Goal: Check status: Check status

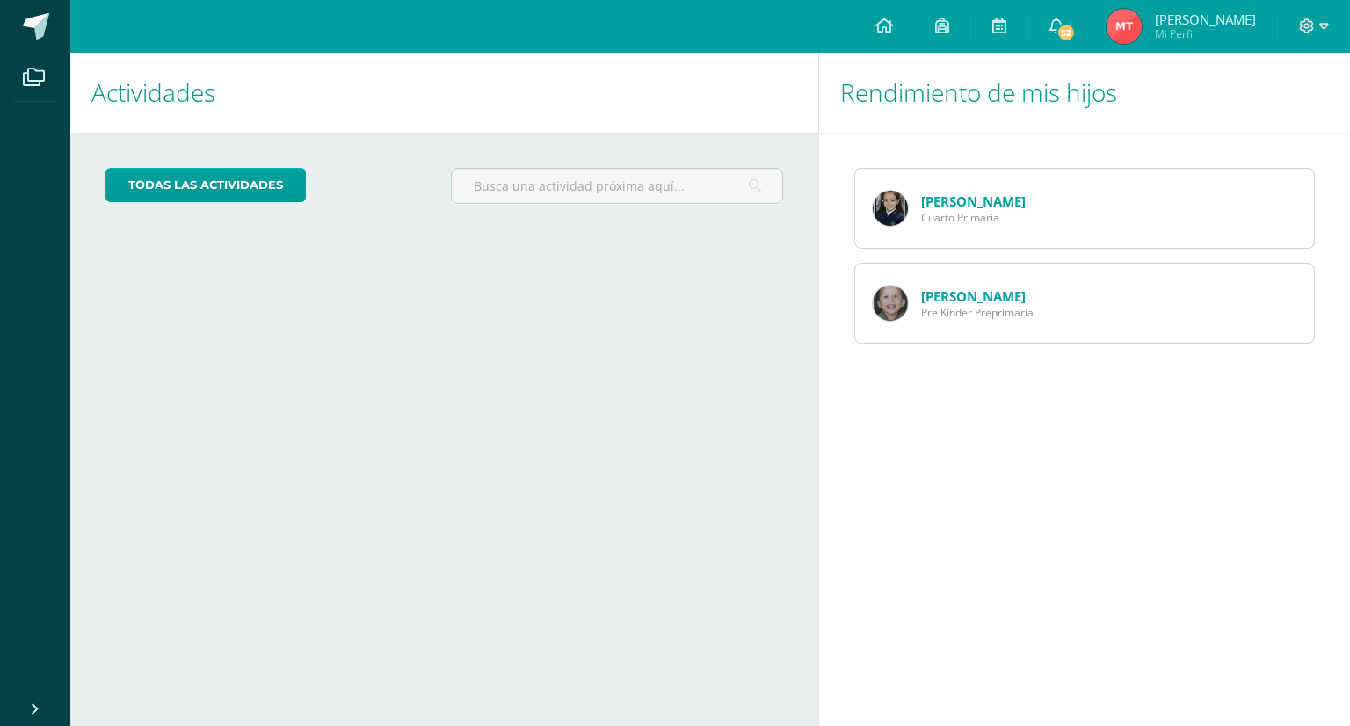
click at [965, 205] on link "[PERSON_NAME]" at bounding box center [973, 201] width 105 height 18
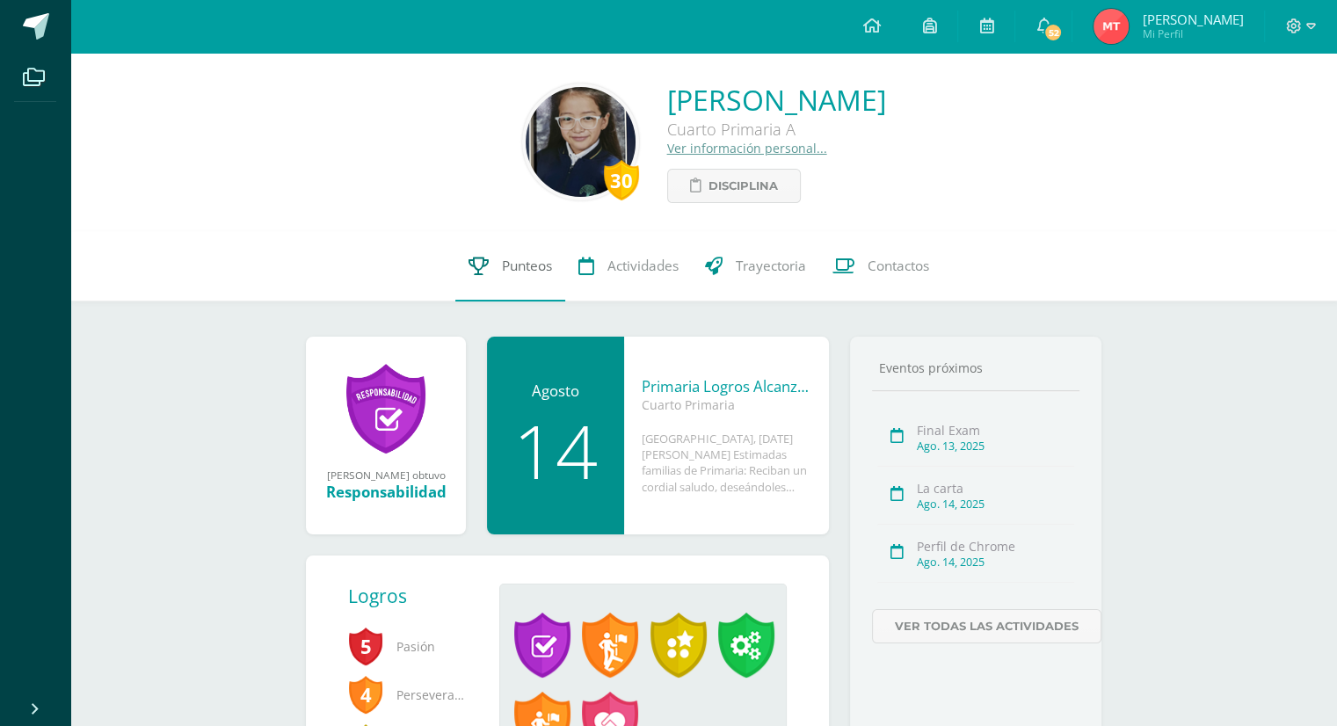
click at [524, 271] on span "Punteos" at bounding box center [527, 266] width 50 height 18
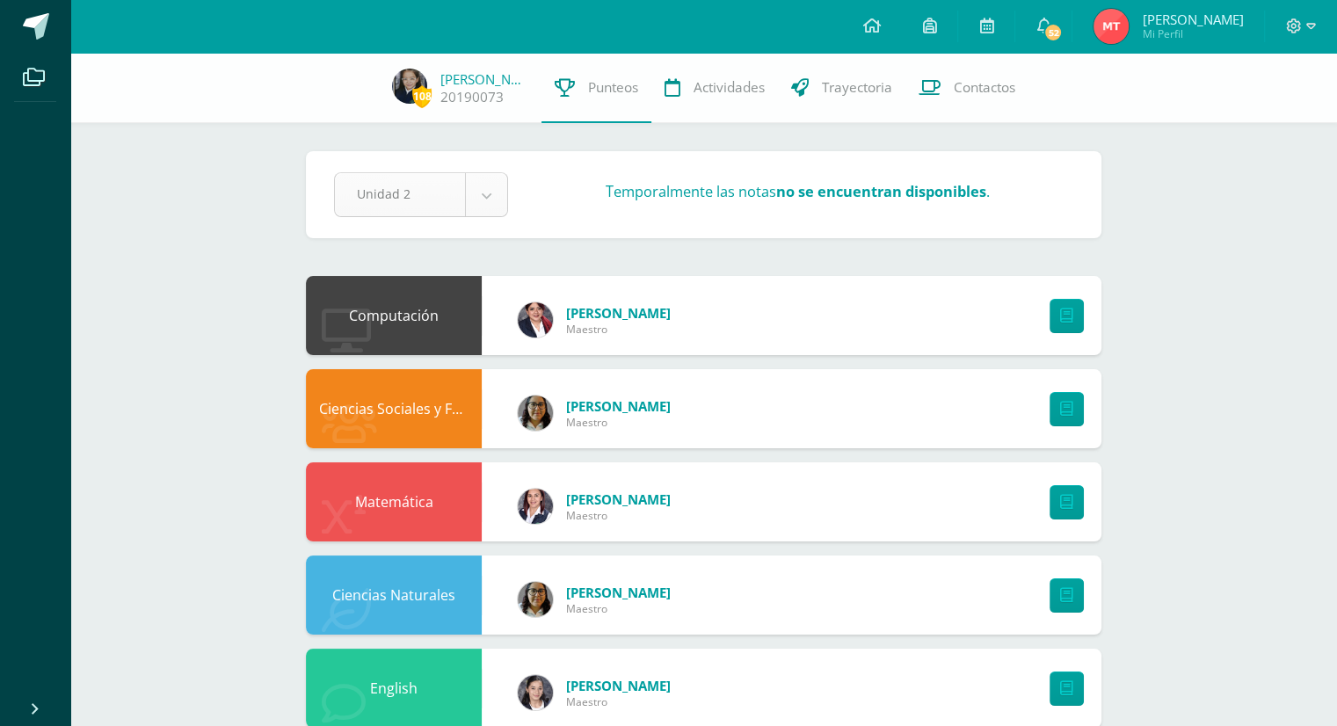
click at [483, 204] on body "Archivos Cerrar panel Configuración Cerrar sesión Meylin Patricia Mi Perfil 52 …" at bounding box center [668, 707] width 1337 height 1415
click at [1125, 238] on div "Pendiente Unidad 2 Unidad 1 Unidad 2 Temporalmente las notas no se encuentran d…" at bounding box center [704, 734] width 866 height 1362
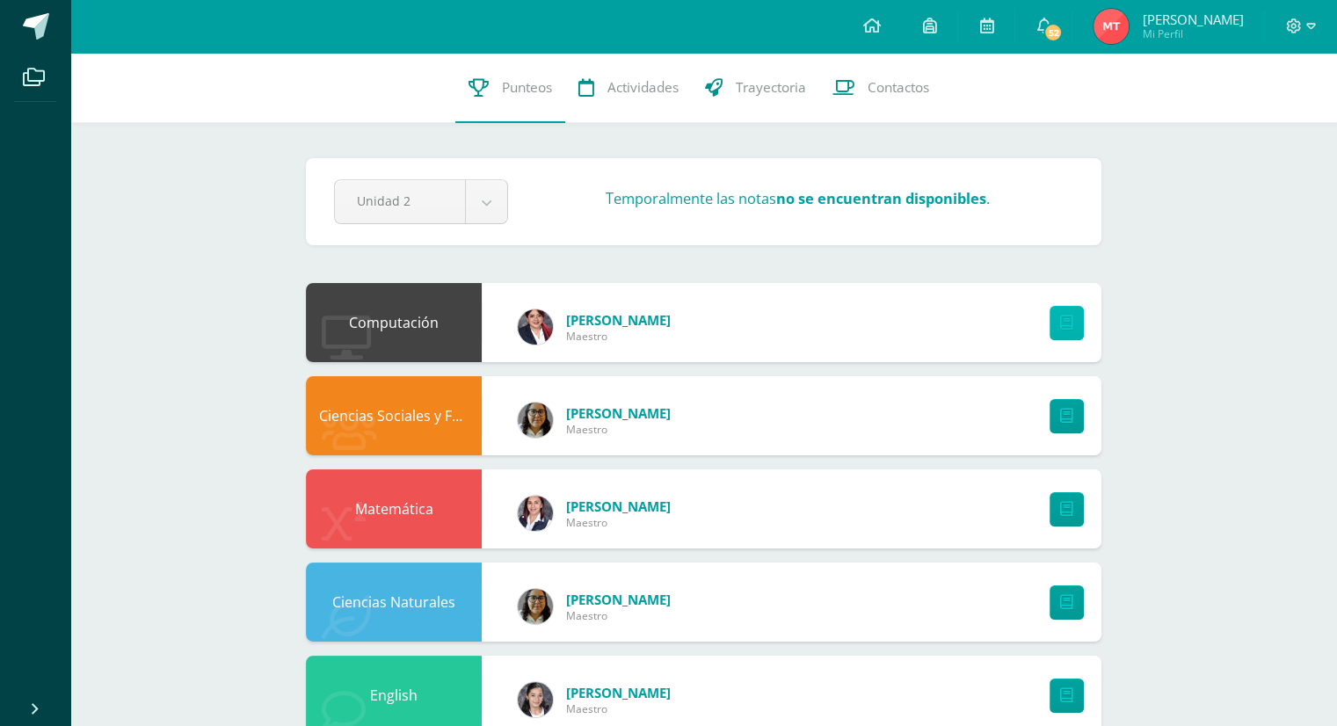
click at [1066, 323] on icon at bounding box center [1066, 323] width 13 height 15
